Goal: Information Seeking & Learning: Check status

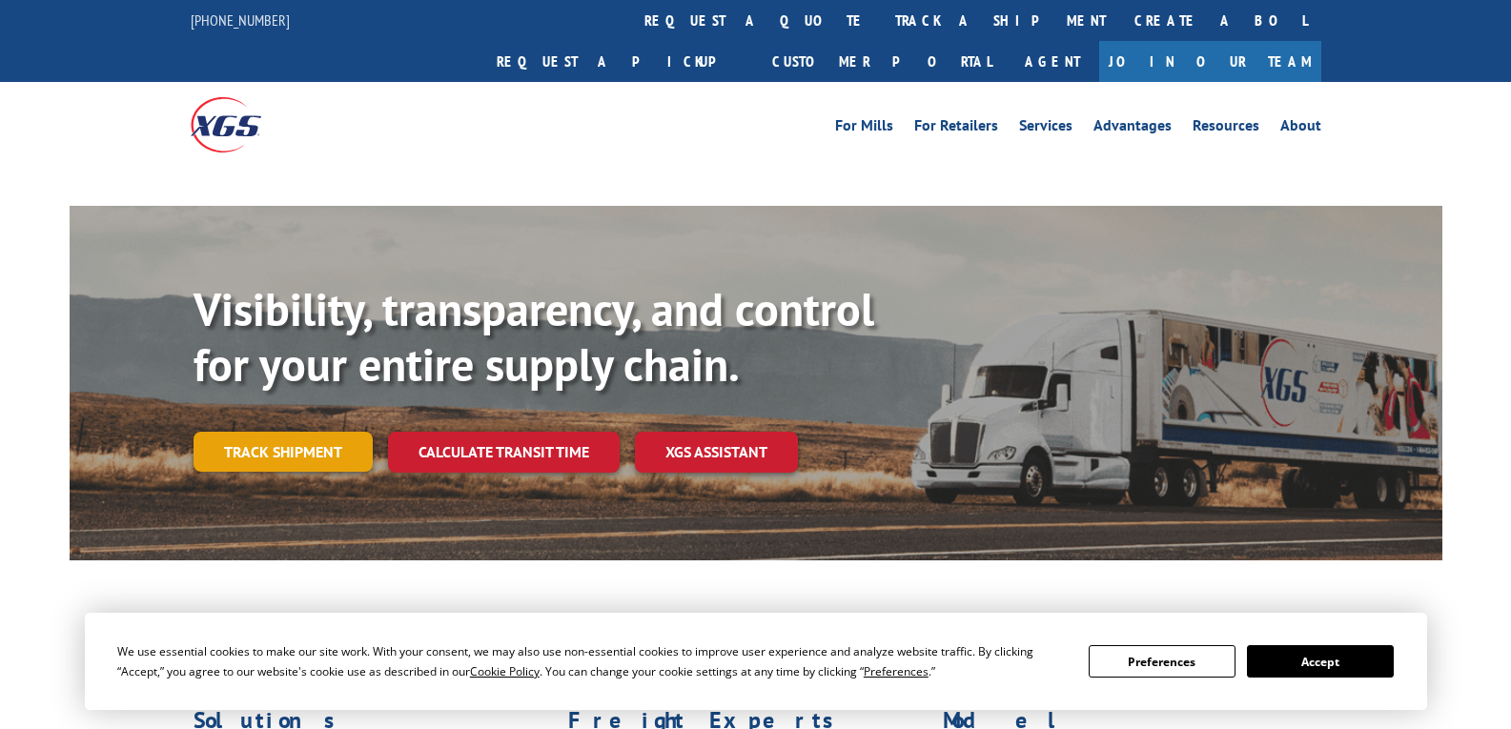
click at [254, 432] on link "Track shipment" at bounding box center [282, 452] width 179 height 40
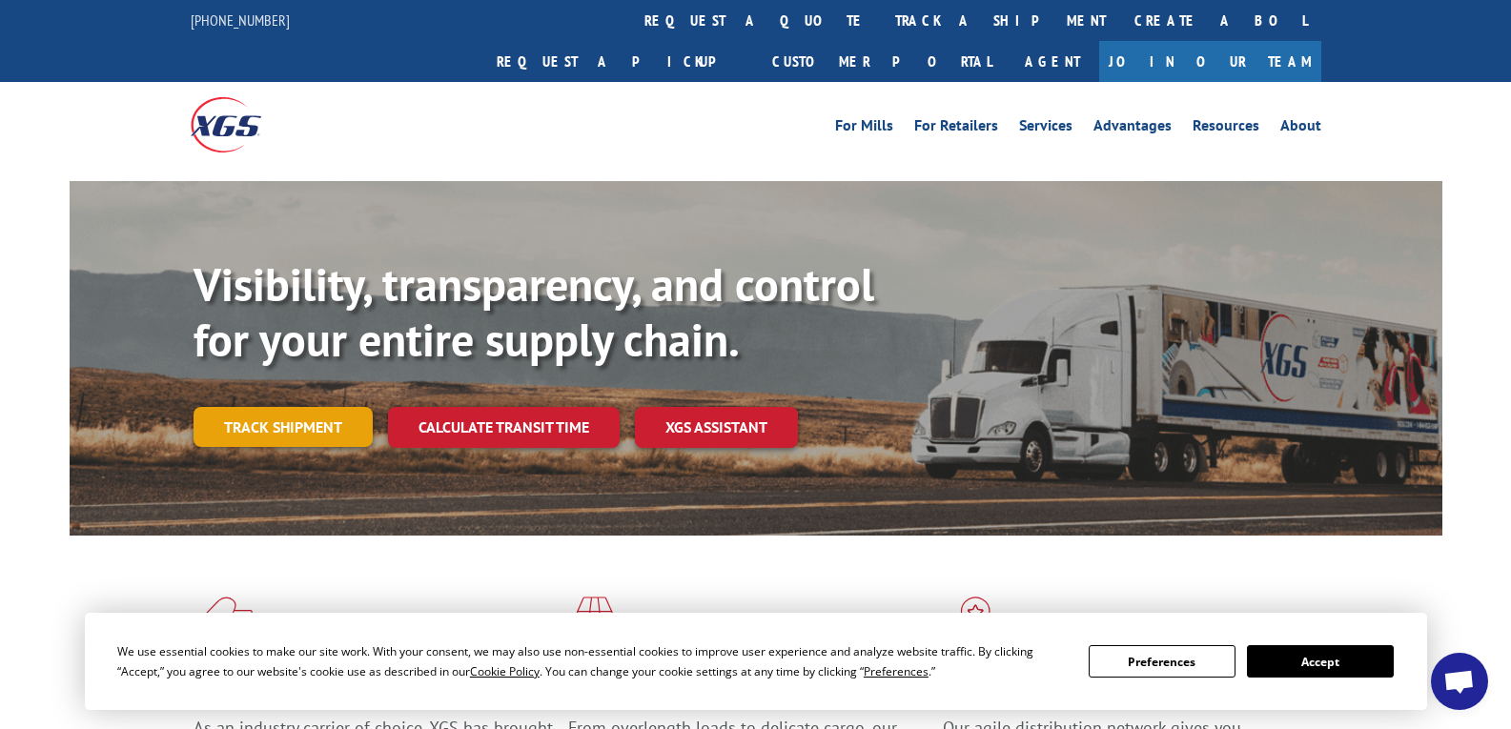
click at [317, 407] on link "Track shipment" at bounding box center [282, 427] width 179 height 40
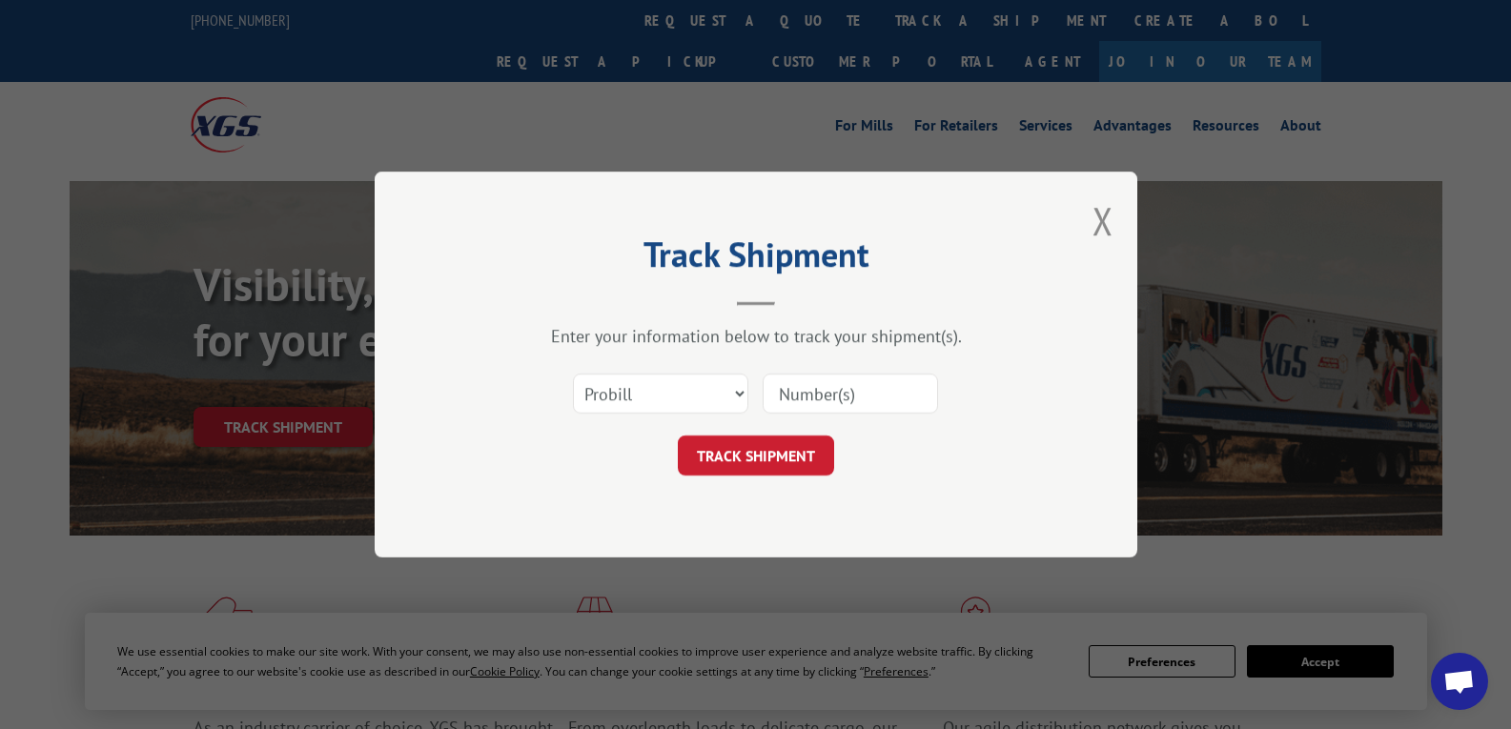
click at [801, 384] on input at bounding box center [849, 394] width 175 height 40
paste input "17689411"
type input "17689411"
click at [749, 462] on button "TRACK SHIPMENT" at bounding box center [756, 456] width 156 height 40
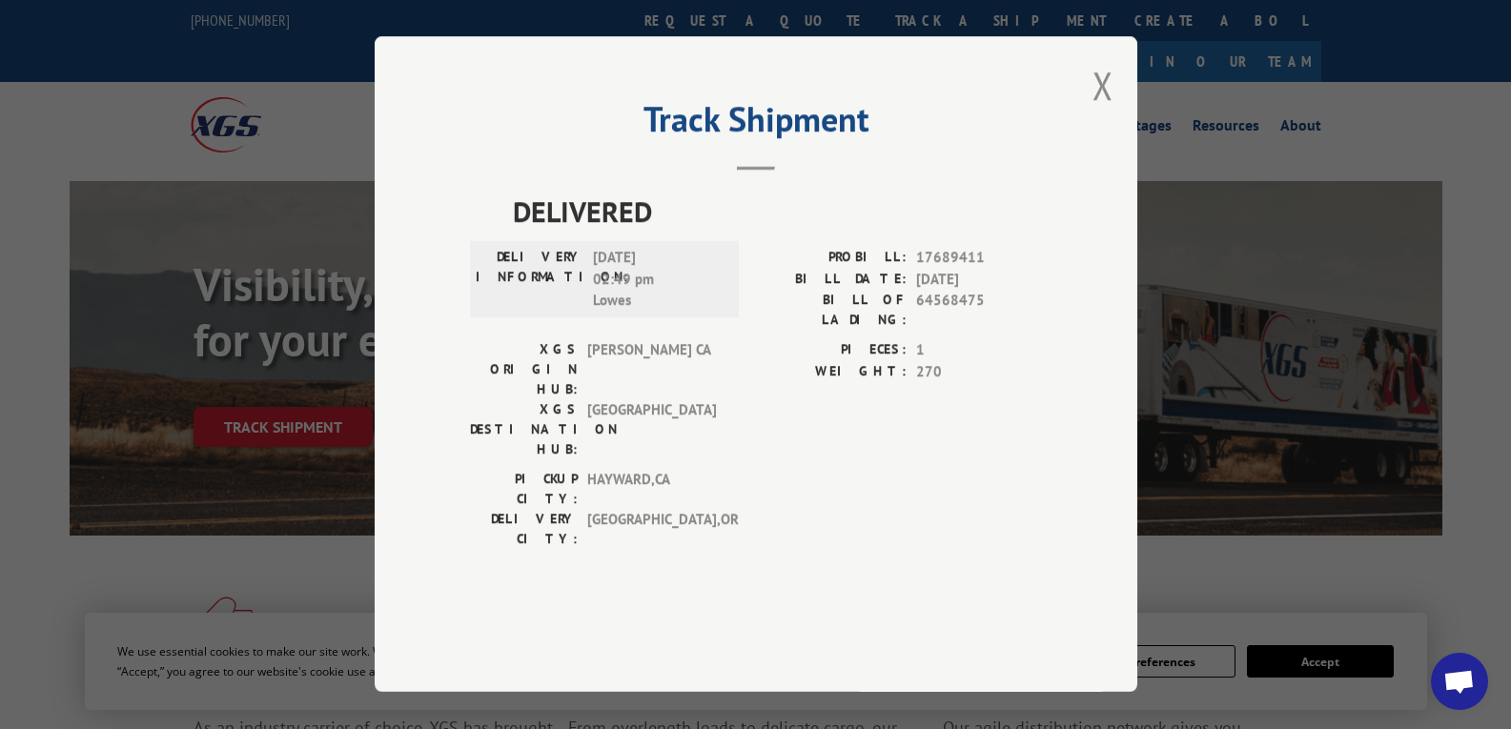
click at [623, 313] on span "[DATE] 02:49 pm Lowes" at bounding box center [657, 280] width 129 height 65
copy span "Lowes"
